Goal: Task Accomplishment & Management: Manage account settings

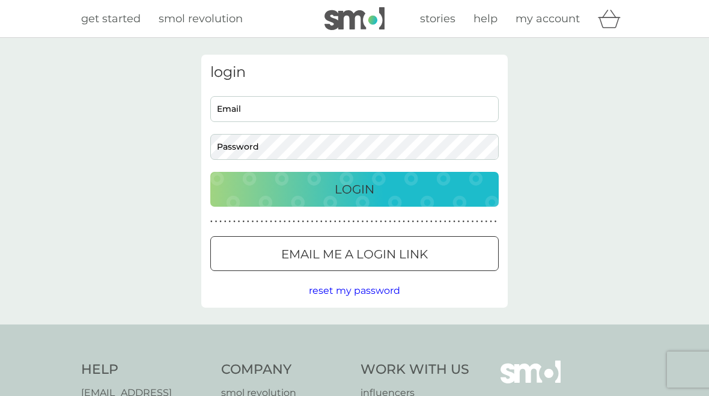
click at [383, 106] on input "Email" at bounding box center [354, 109] width 288 height 26
type input "[EMAIL_ADDRESS][DOMAIN_NAME]"
click at [354, 189] on button "Login" at bounding box center [354, 189] width 288 height 35
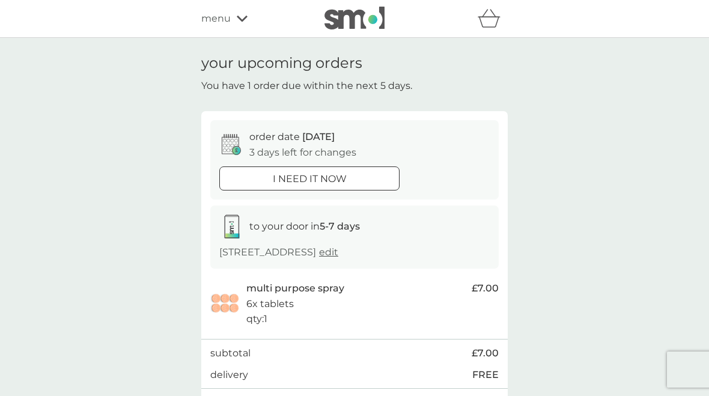
click at [234, 21] on div "menu" at bounding box center [252, 19] width 102 height 16
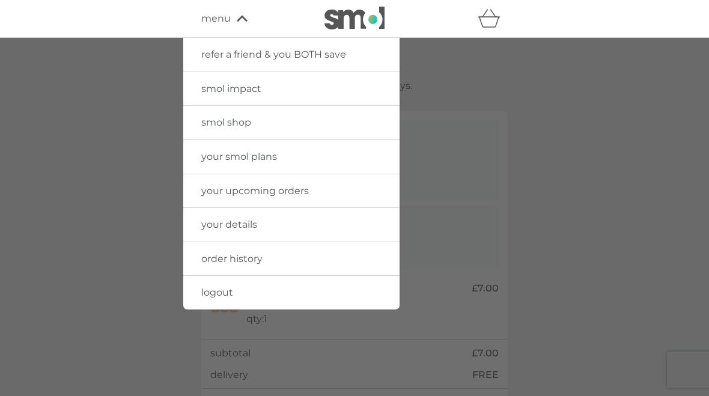
click at [469, 116] on div at bounding box center [354, 236] width 709 height 396
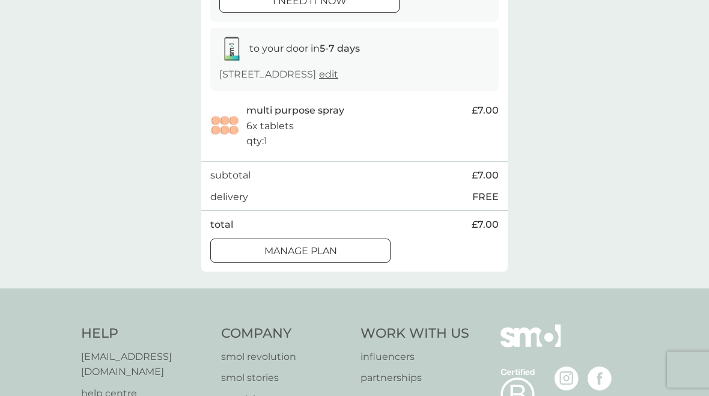
scroll to position [189, 0]
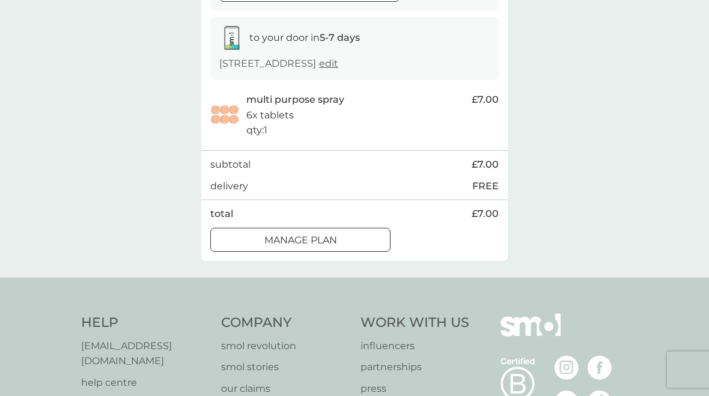
click at [357, 235] on div "Manage plan" at bounding box center [300, 240] width 179 height 16
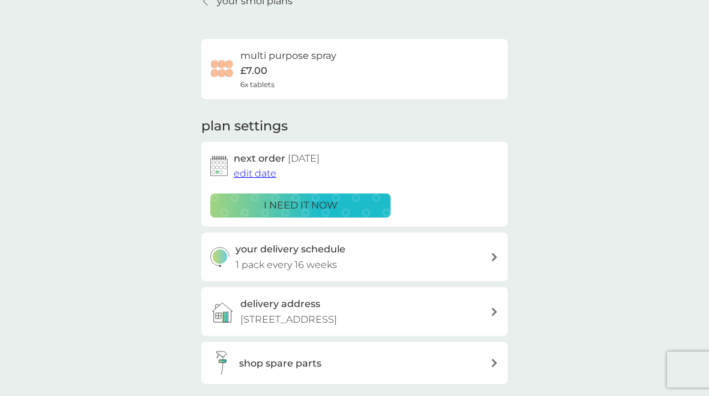
scroll to position [62, 0]
click at [478, 256] on div "your delivery schedule 1 pack every 16 weeks" at bounding box center [362, 256] width 255 height 31
select select "112"
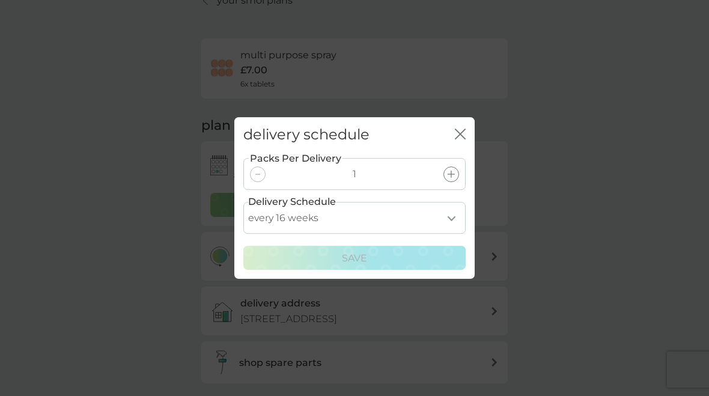
click at [449, 234] on select "every 1 week every 2 weeks every 3 weeks every 4 weeks every 5 weeks every 6 we…" at bounding box center [354, 218] width 222 height 32
click at [455, 139] on icon "close" at bounding box center [460, 134] width 11 height 11
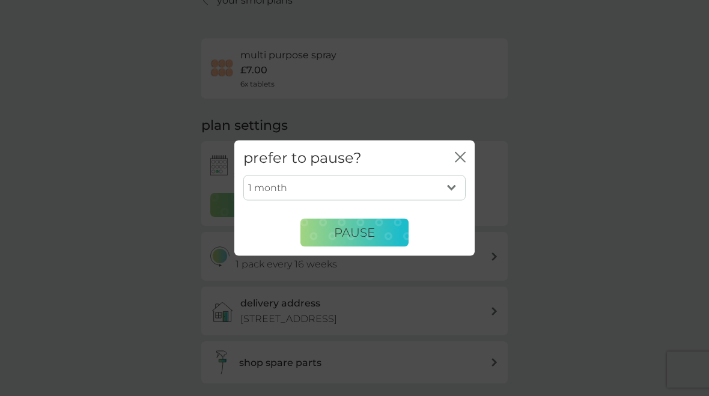
click at [449, 201] on select "1 month 2 months 3 months 4 months 5 months 6 months" at bounding box center [354, 187] width 222 height 25
select select "3"
click at [450, 201] on select "1 month 2 months 3 months 4 months 5 months 6 months" at bounding box center [354, 187] width 222 height 25
click at [389, 247] on button "Pause" at bounding box center [354, 232] width 108 height 29
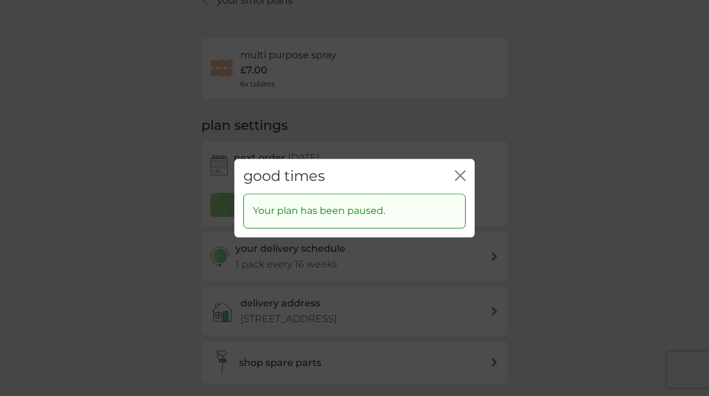
click at [457, 181] on icon "close" at bounding box center [460, 175] width 11 height 11
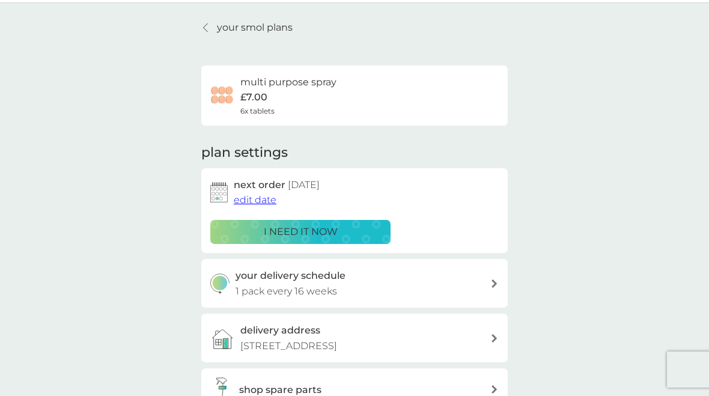
scroll to position [0, 0]
